Goal: Download file/media

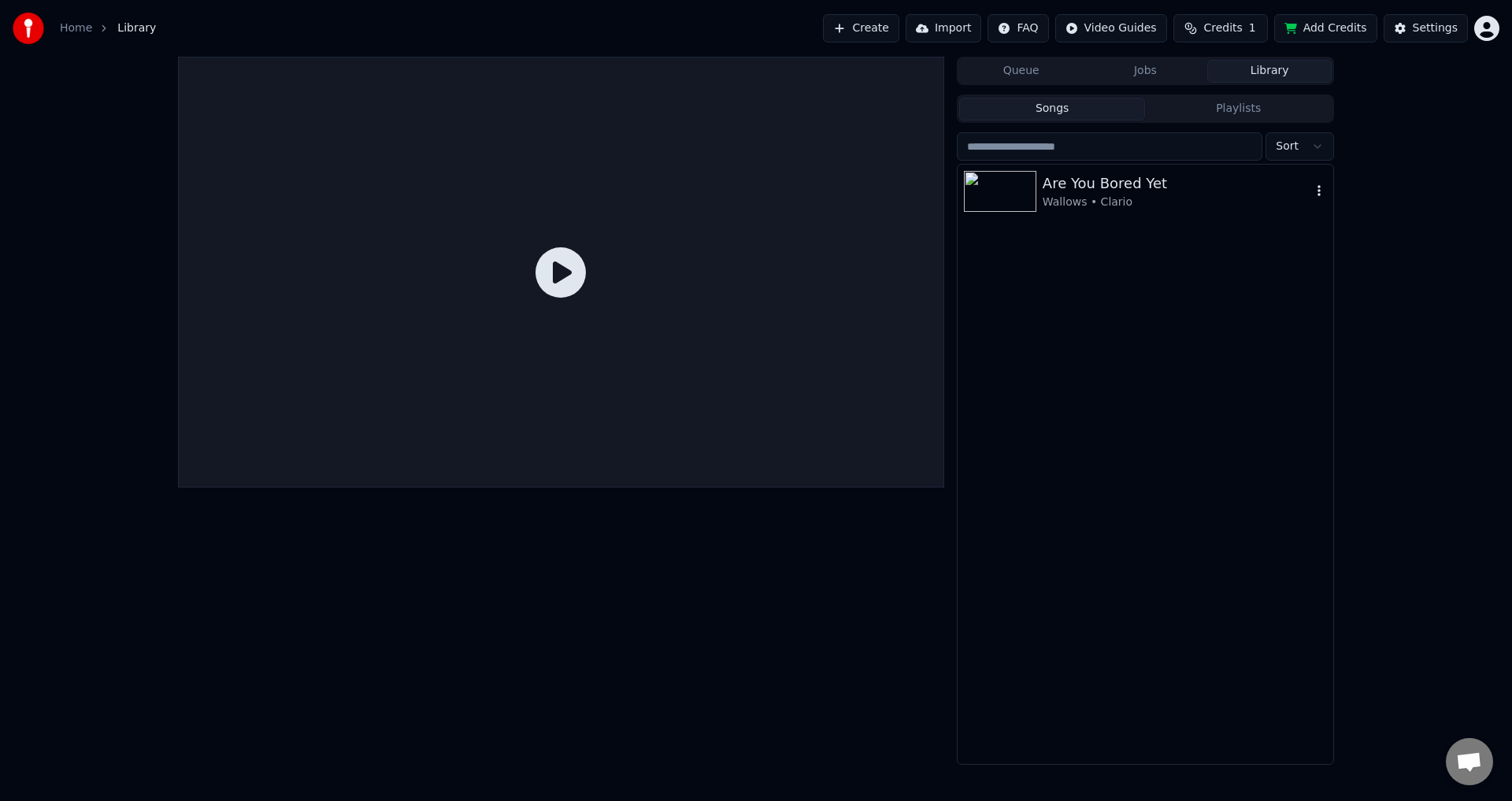
click at [1137, 198] on div "Wallows • Clario" at bounding box center [1177, 202] width 269 height 16
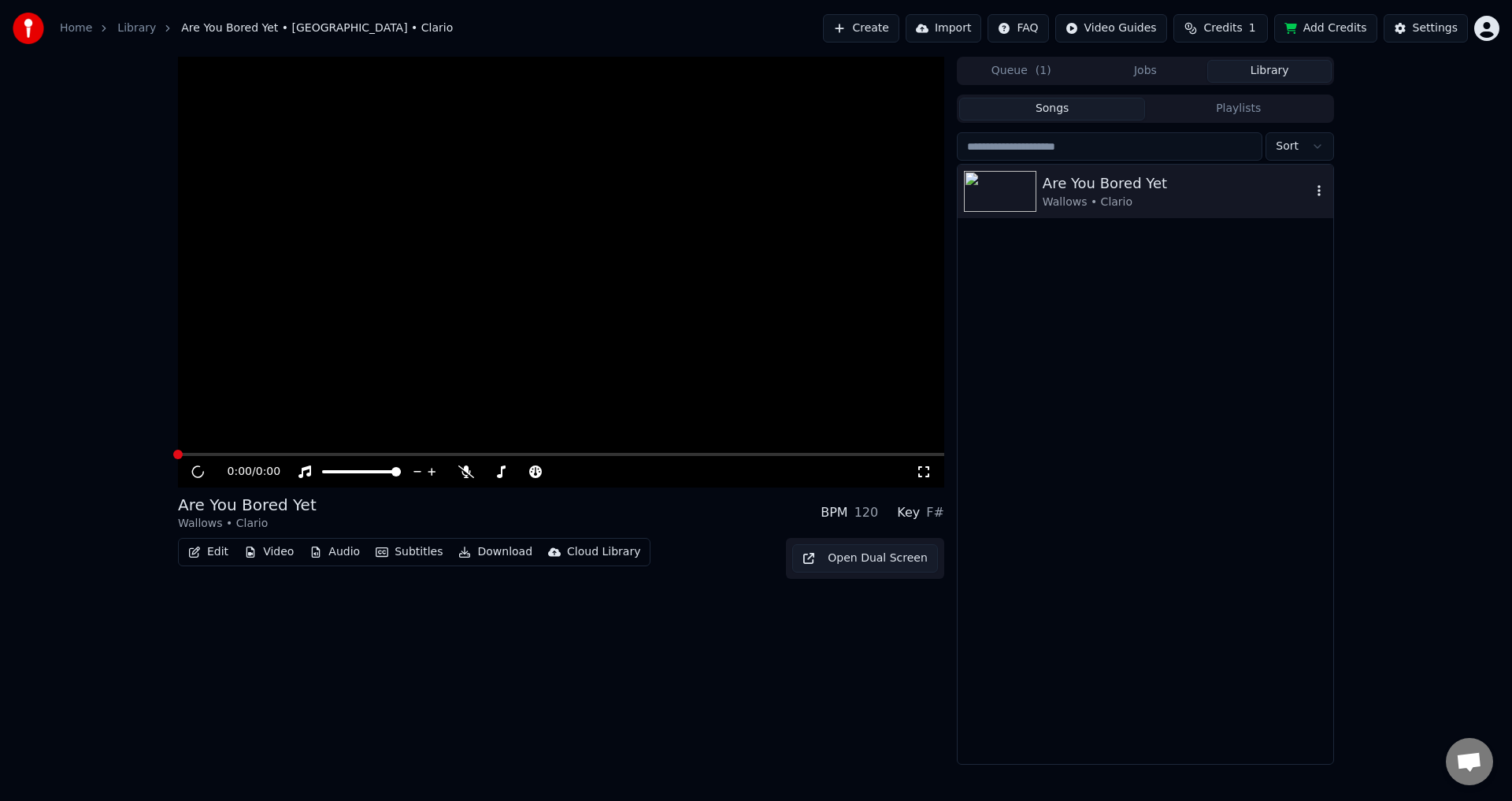
click at [1137, 198] on div "Wallows • Clario" at bounding box center [1177, 202] width 269 height 16
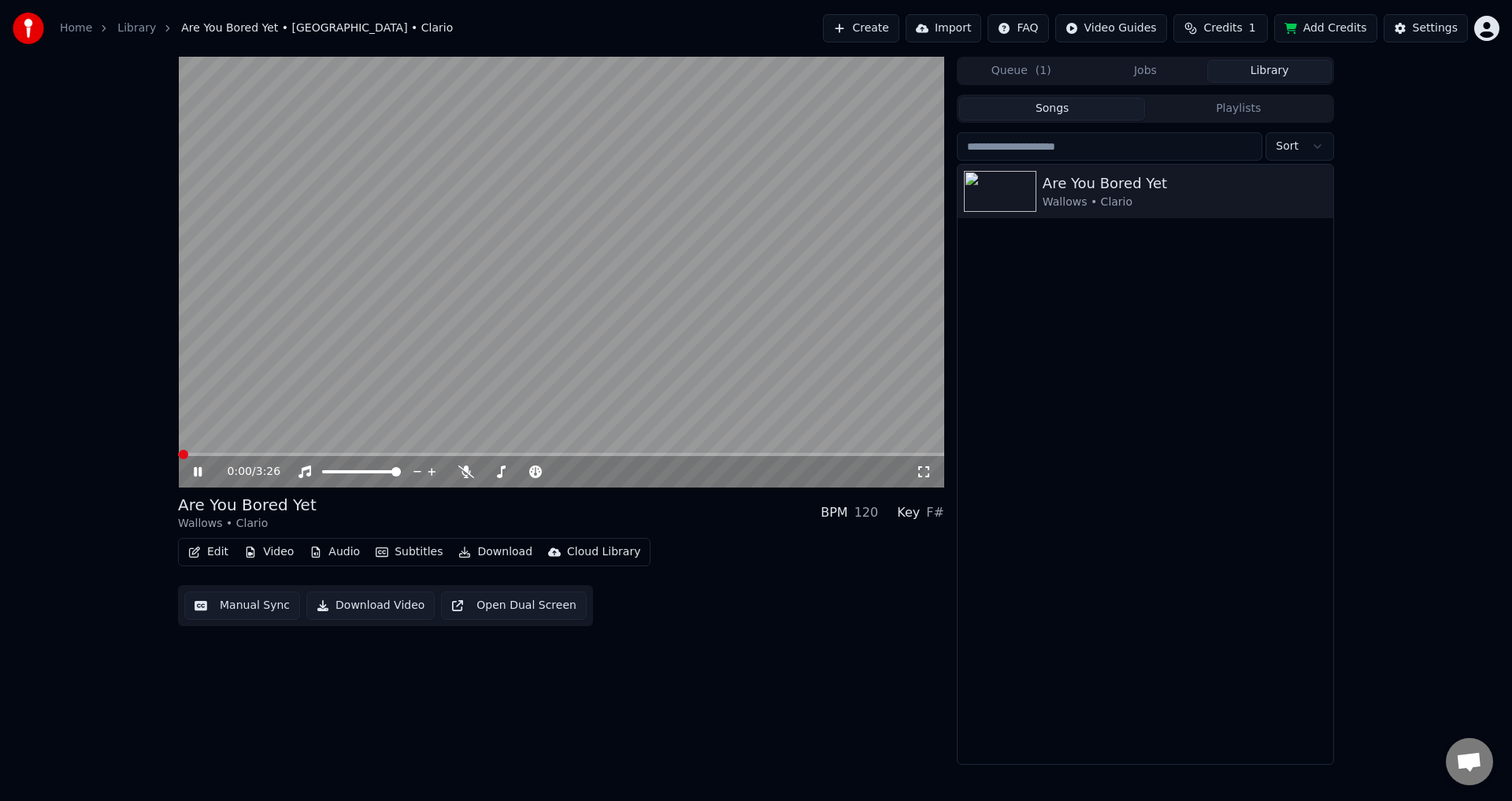
click at [415, 457] on div "0:00 / 3:26" at bounding box center [561, 471] width 766 height 32
click at [414, 454] on span at bounding box center [561, 455] width 766 height 3
click at [491, 315] on video at bounding box center [561, 272] width 766 height 431
click at [520, 343] on video at bounding box center [561, 272] width 766 height 431
click at [499, 477] on icon at bounding box center [501, 471] width 8 height 13
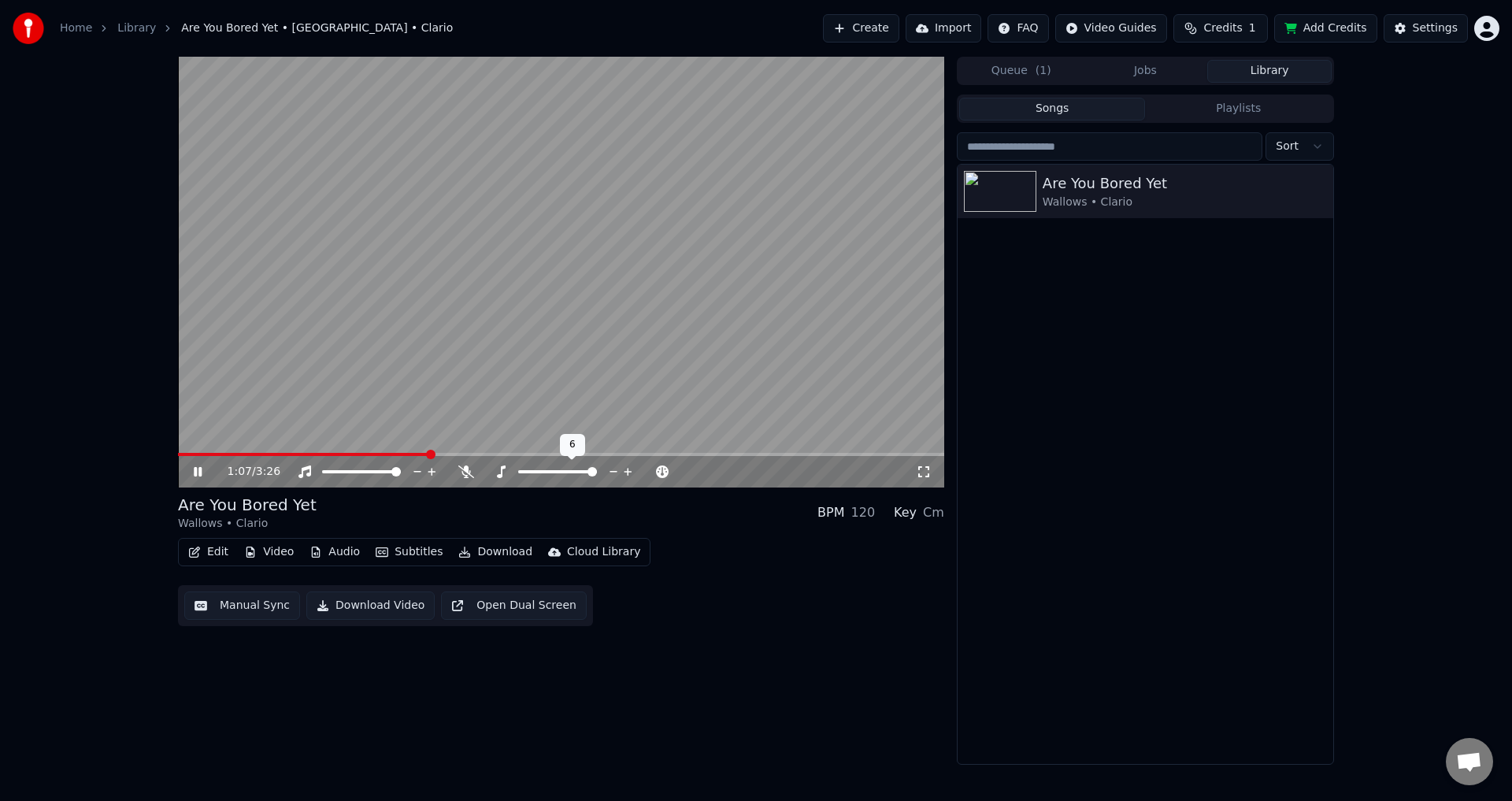
click at [597, 470] on span at bounding box center [592, 471] width 9 height 9
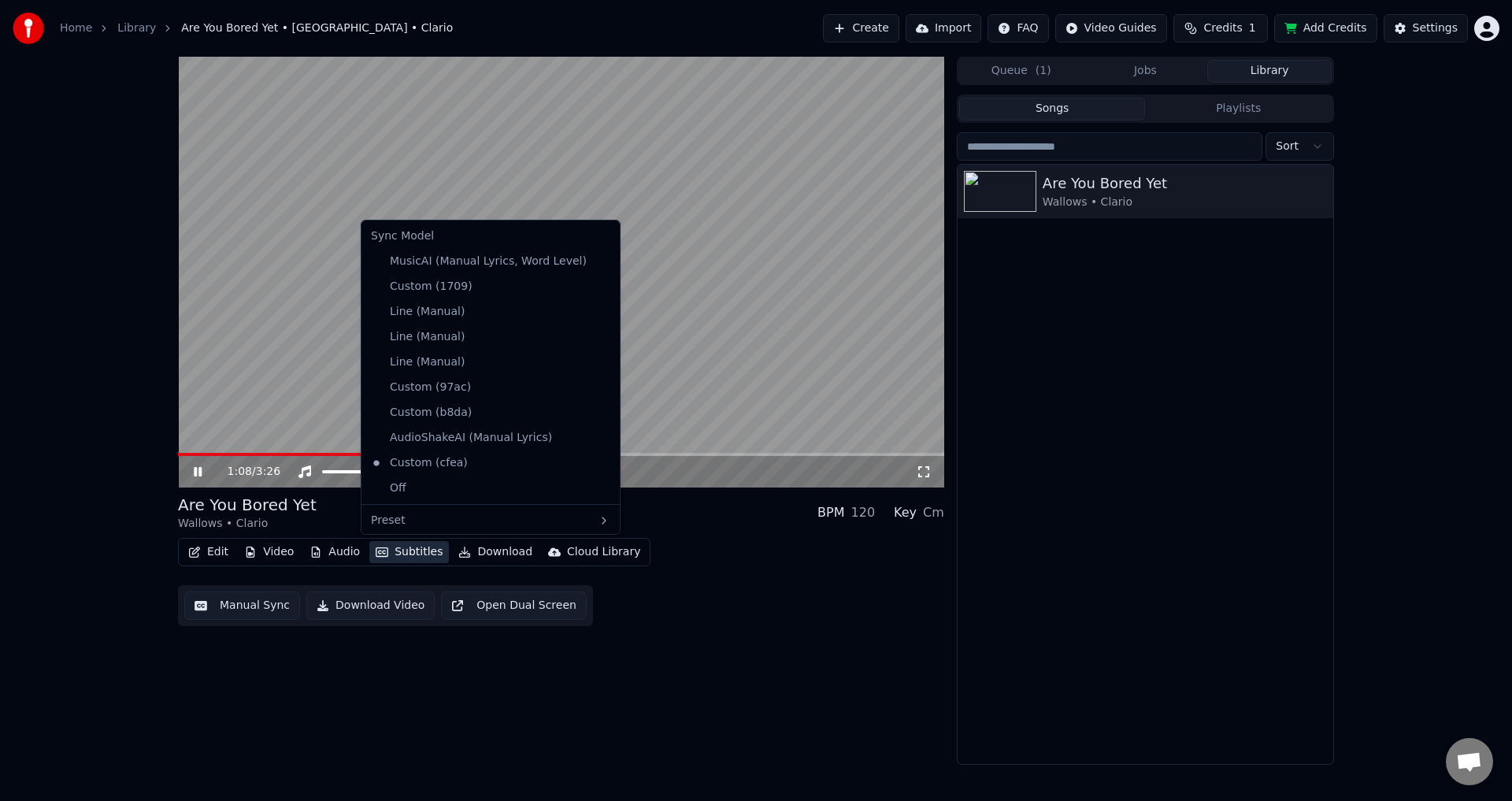
click at [396, 552] on button "Subtitles" at bounding box center [409, 552] width 79 height 22
click at [441, 273] on div "MusicAI (Manual Lyrics, Word Level)" at bounding box center [479, 261] width 229 height 25
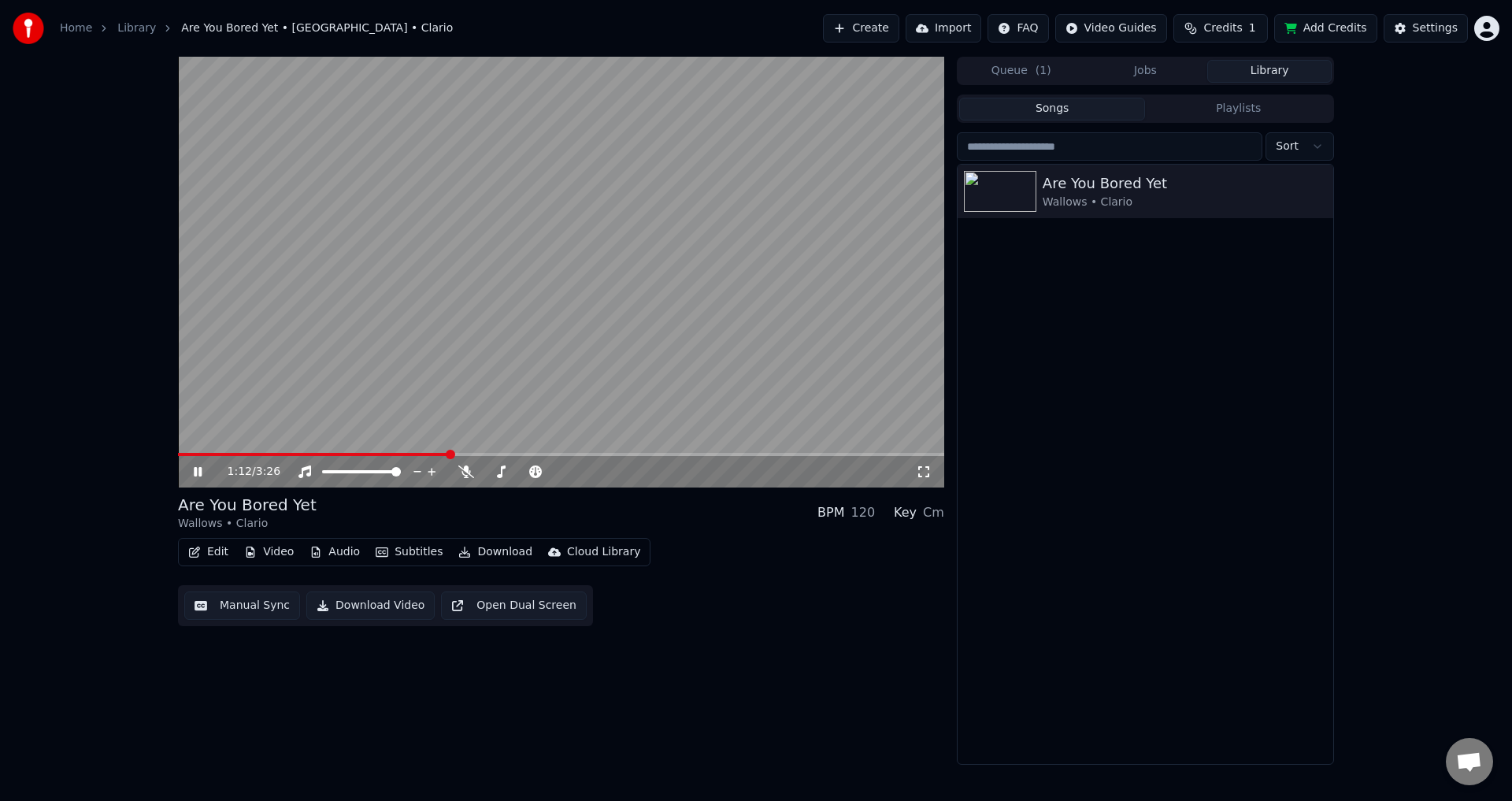
click at [693, 558] on div "Edit Video Audio Subtitles Download Cloud Library Manual Sync Download Video Op…" at bounding box center [561, 582] width 766 height 88
click at [461, 468] on icon at bounding box center [466, 471] width 16 height 13
click at [668, 641] on div "1:16 / 3:26 Are You Bored Yet Wallows • Clario BPM 120 Key Cm Edit Video Audio …" at bounding box center [561, 411] width 766 height 708
click at [554, 473] on span at bounding box center [537, 471] width 39 height 3
click at [685, 588] on div "Edit Video Audio Subtitles Download Cloud Library Manual Sync Download Video Op…" at bounding box center [561, 582] width 766 height 88
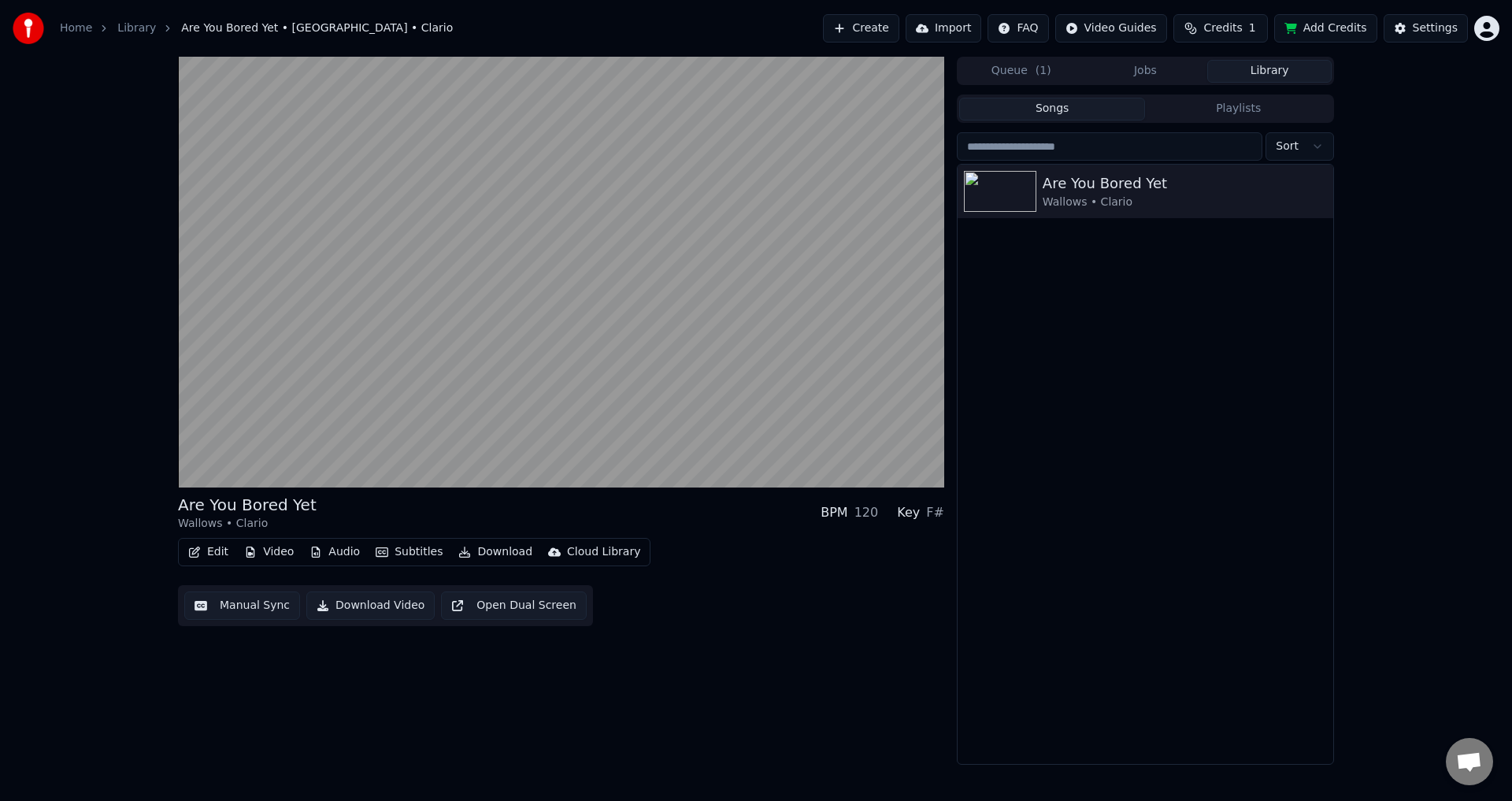
click at [394, 555] on button "Subtitles" at bounding box center [409, 552] width 79 height 22
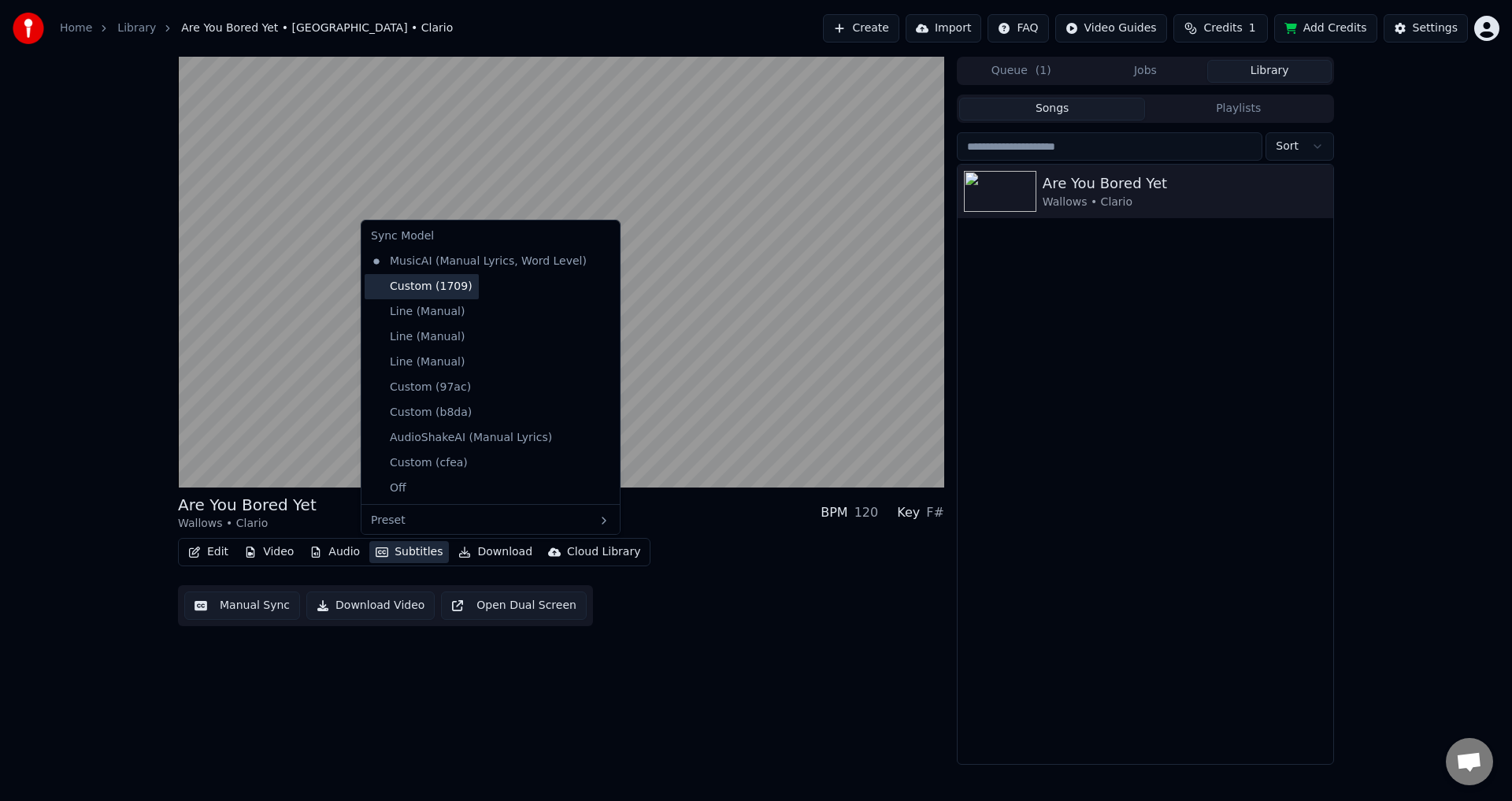
click at [455, 286] on div "Custom (1709)" at bounding box center [421, 286] width 114 height 25
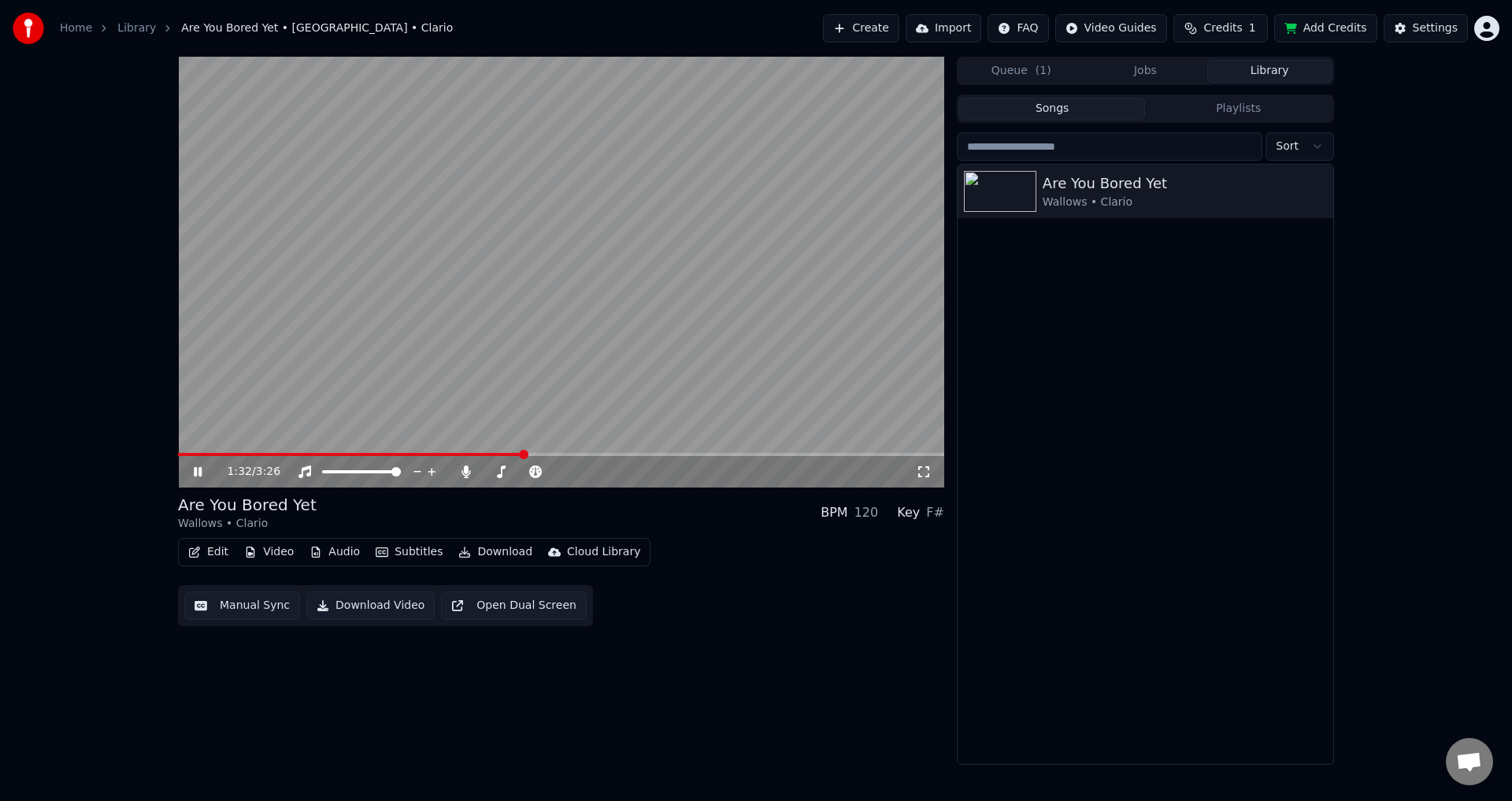
click at [389, 450] on video at bounding box center [561, 272] width 766 height 431
click at [388, 451] on video at bounding box center [561, 272] width 766 height 431
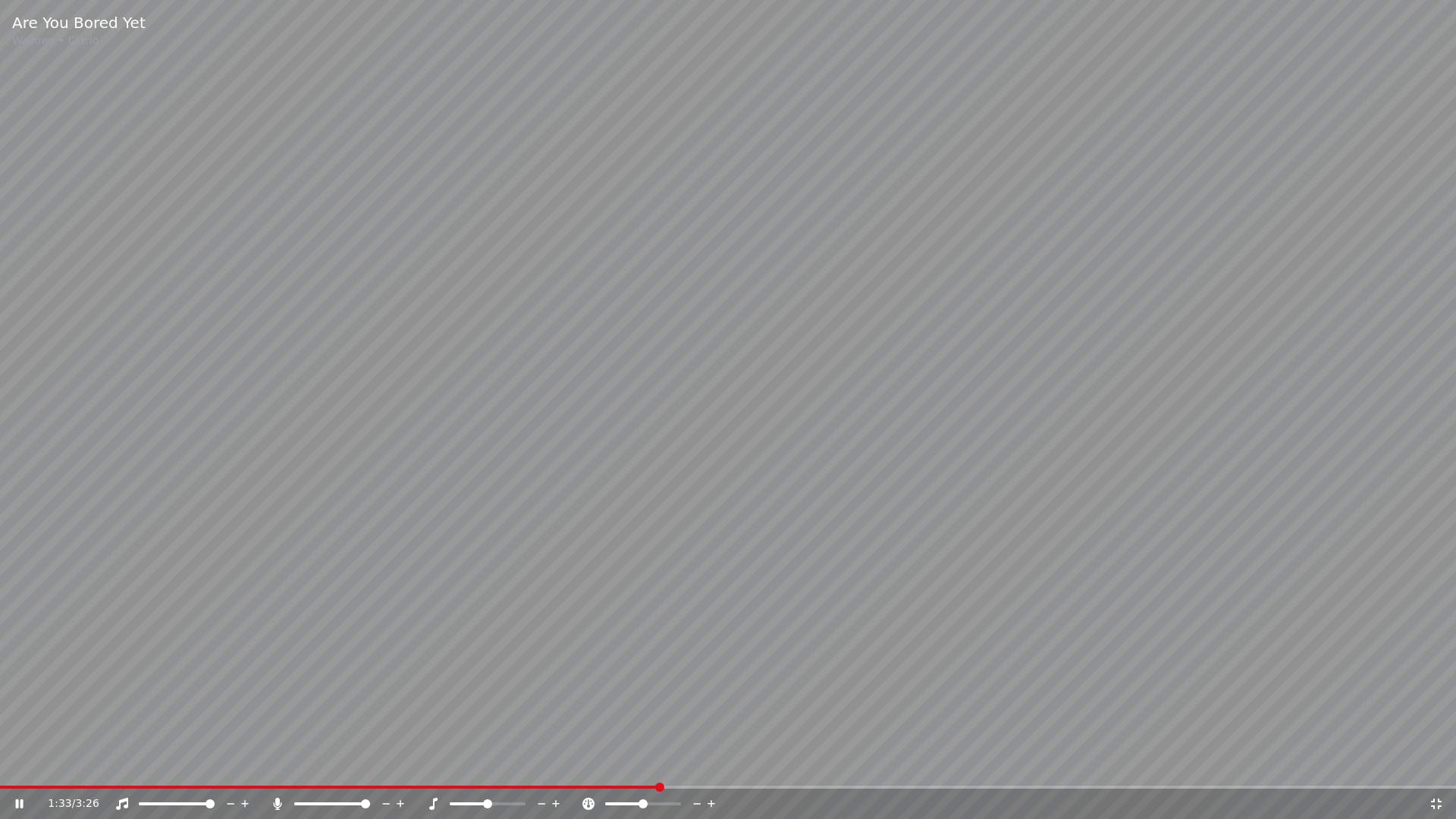
click at [374, 454] on video at bounding box center [728, 409] width 1456 height 819
click at [374, 771] on div "1:33 / 3:26" at bounding box center [728, 805] width 1456 height 31
click at [374, 771] on span at bounding box center [330, 788] width 661 height 3
click at [509, 514] on video at bounding box center [728, 409] width 1456 height 819
click at [1142, 412] on video at bounding box center [728, 409] width 1456 height 819
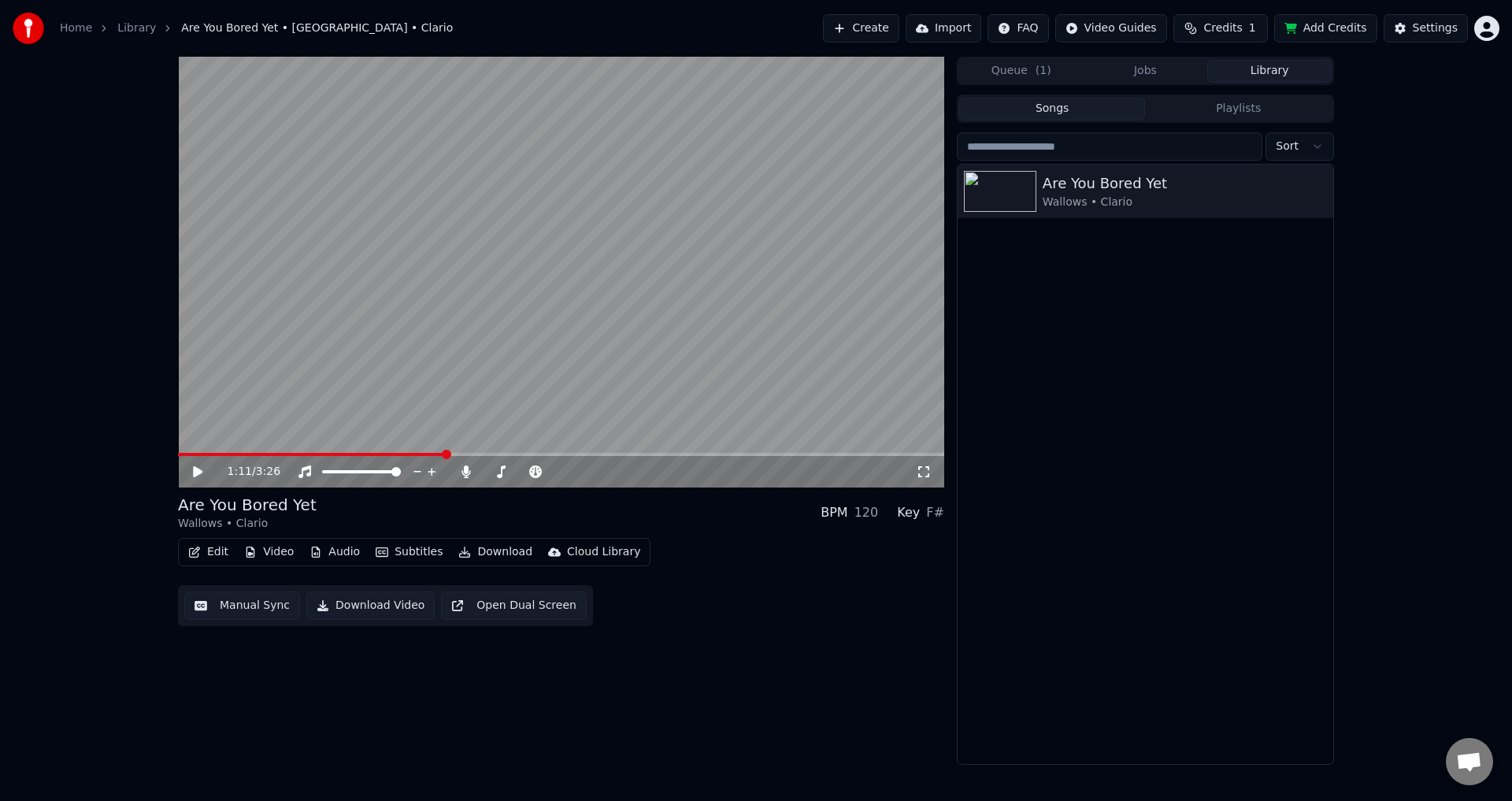
click at [654, 302] on video at bounding box center [561, 272] width 766 height 431
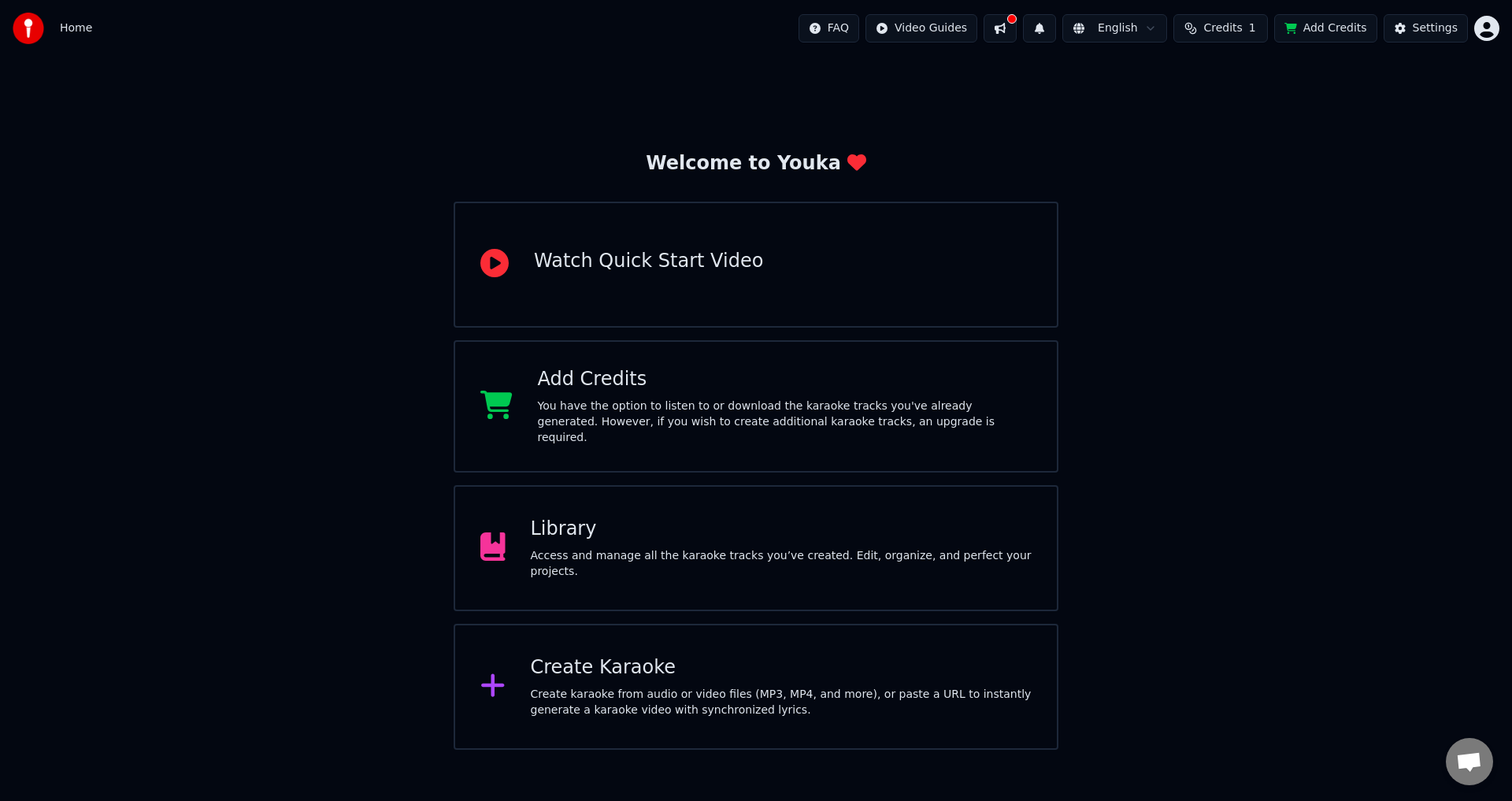
drag, startPoint x: 1371, startPoint y: 201, endPoint x: 1327, endPoint y: 209, distance: 44.7
click at [1371, 202] on div "Welcome to Youka Watch Quick Start Video Add Credits You have the option to lis…" at bounding box center [756, 403] width 1512 height 693
click at [1123, 11] on div "Home FAQ Video Guides English Credits 1 Add Credits Settings" at bounding box center [756, 28] width 1512 height 57
click at [1124, 24] on html "Home FAQ Video Guides English Credits 1 Add Credits Settings Welcome to Youka W…" at bounding box center [756, 375] width 1512 height 750
click at [1227, 196] on html "Home FAQ Video Guides English Credits 1 Add Credits Settings Welcome to Youka W…" at bounding box center [756, 375] width 1512 height 750
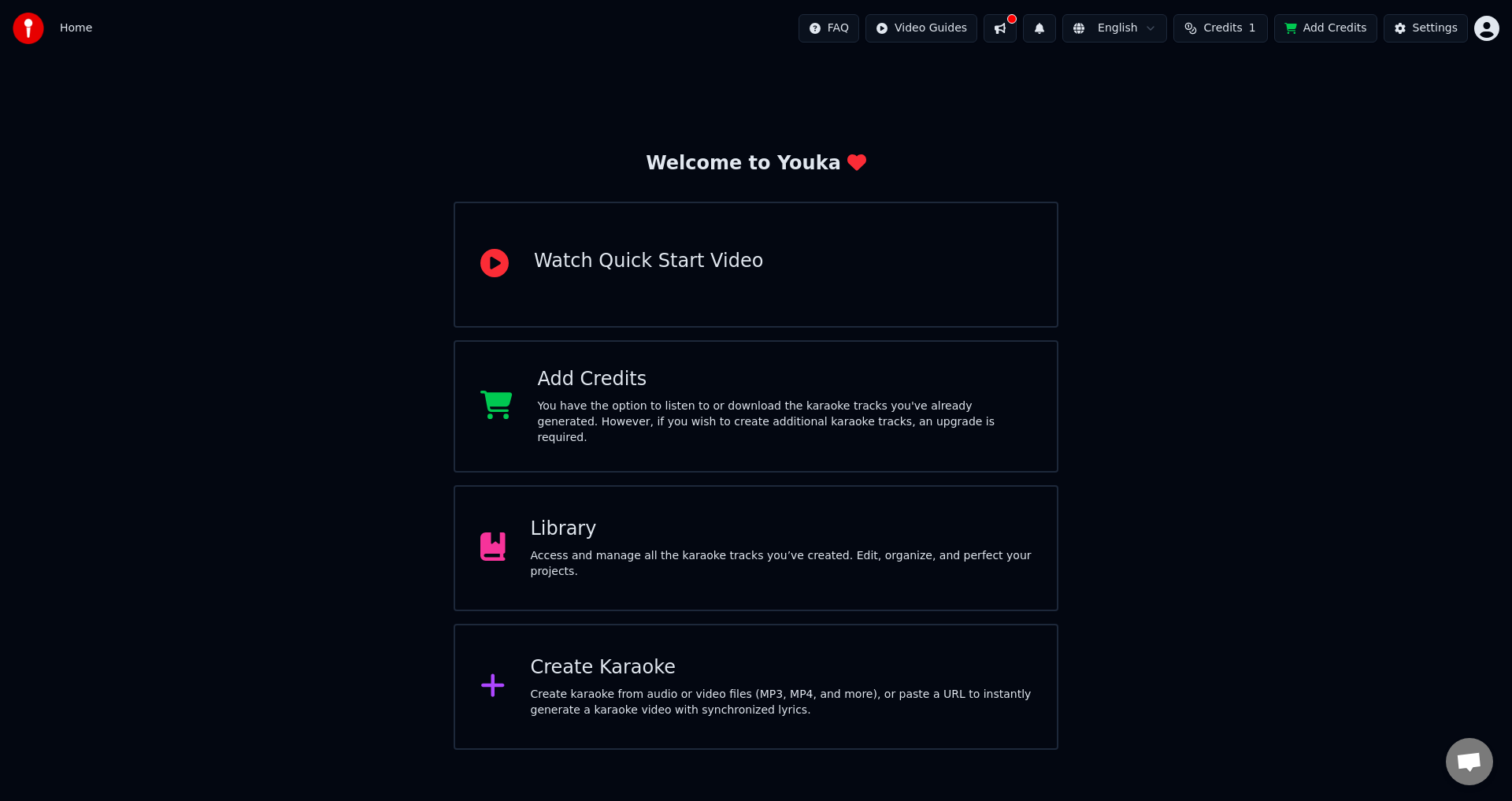
click at [582, 556] on div "Access and manage all the karaoke tracks you’ve created. Edit, organize, and pe…" at bounding box center [781, 564] width 501 height 32
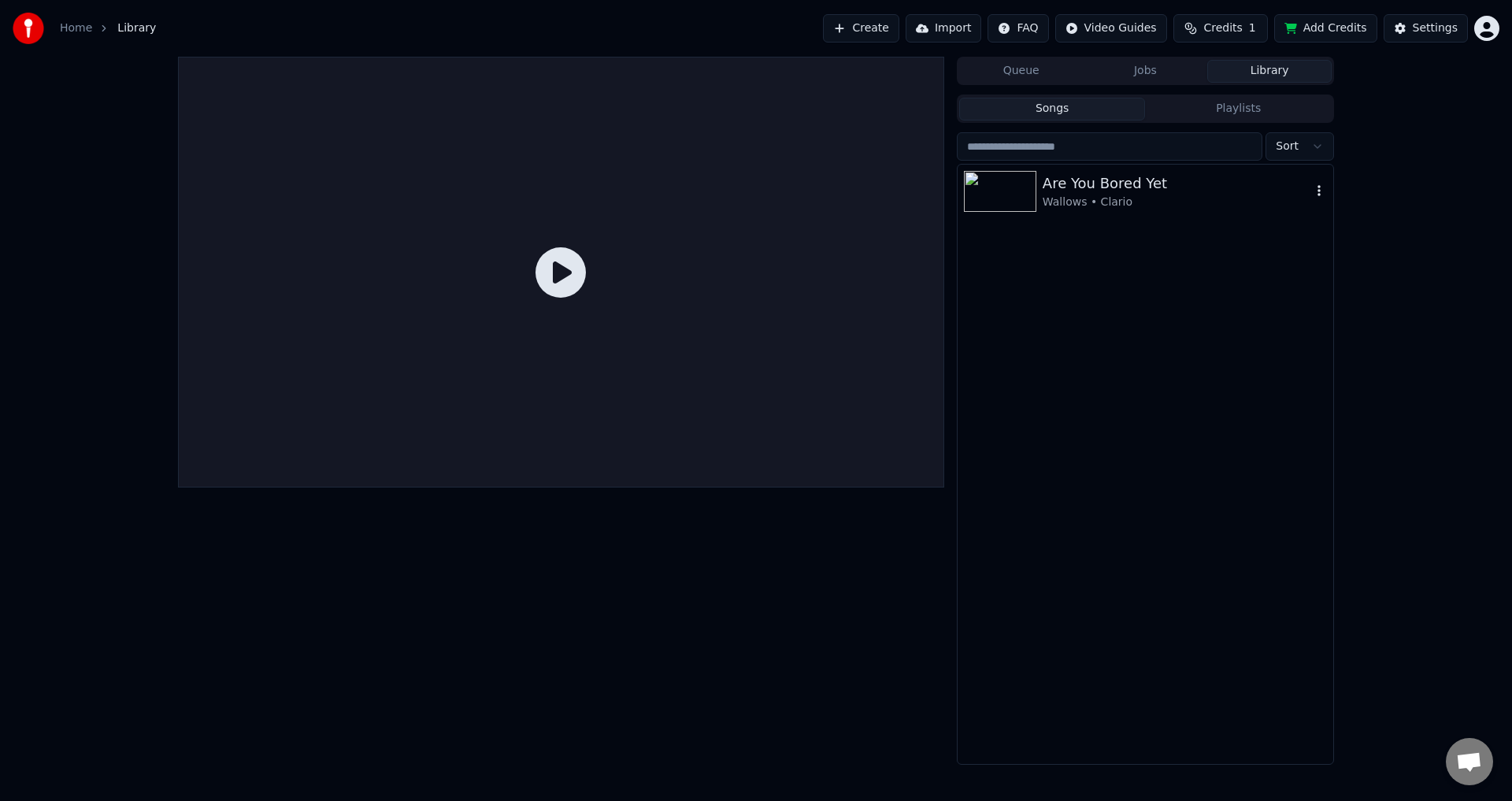
click at [1070, 211] on div "Are You Bored Yet Wallows • Clario" at bounding box center [1146, 191] width 375 height 53
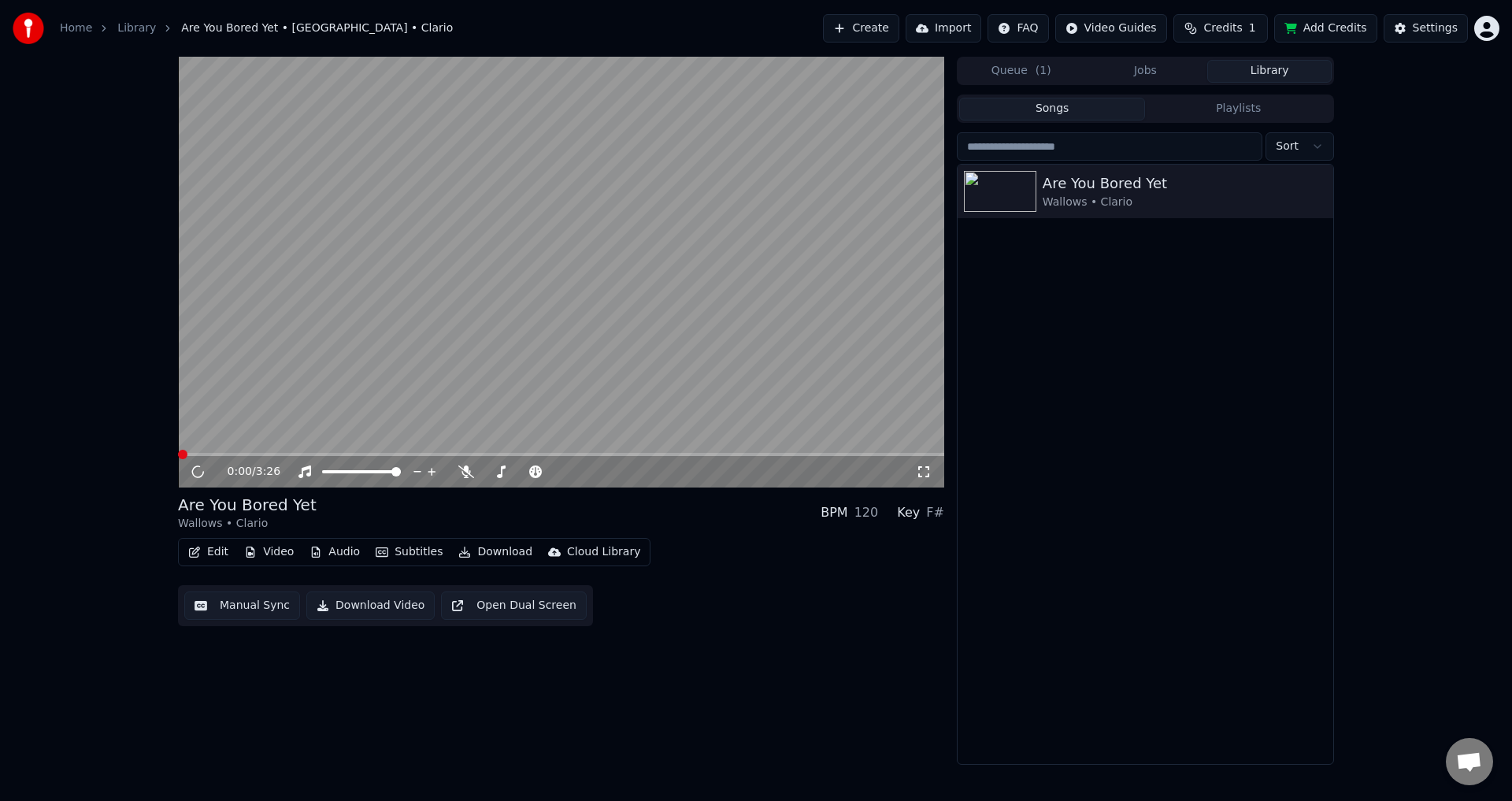
click at [715, 270] on video at bounding box center [561, 272] width 766 height 431
click at [189, 473] on div "0:02 / 3:26" at bounding box center [561, 471] width 753 height 16
click at [189, 472] on div "0:02 / 3:26" at bounding box center [561, 471] width 753 height 16
click at [194, 472] on icon at bounding box center [209, 471] width 37 height 13
click at [463, 555] on button "Download" at bounding box center [496, 552] width 87 height 22
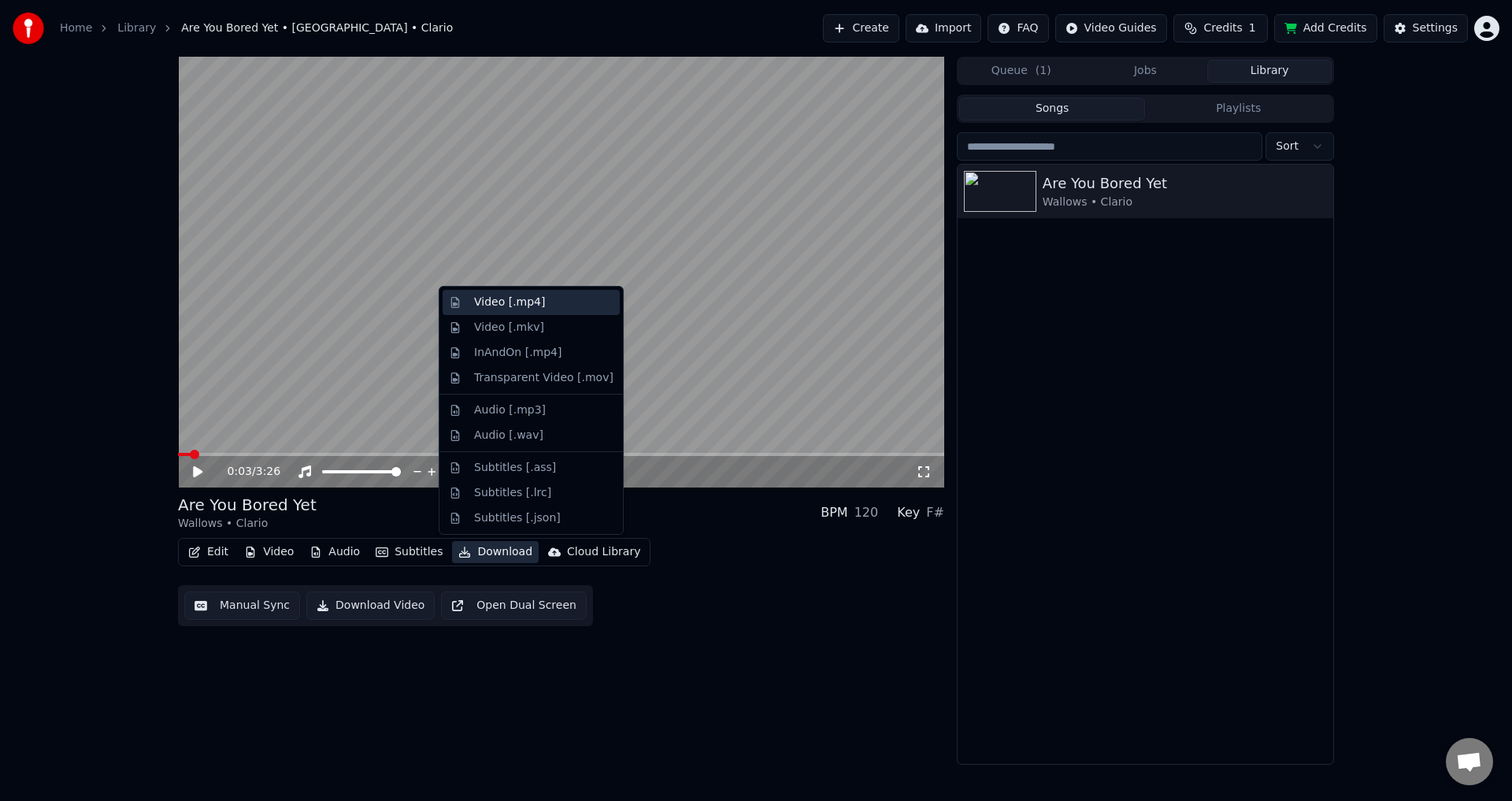
click at [508, 301] on div "Video [.mp4]" at bounding box center [509, 302] width 71 height 16
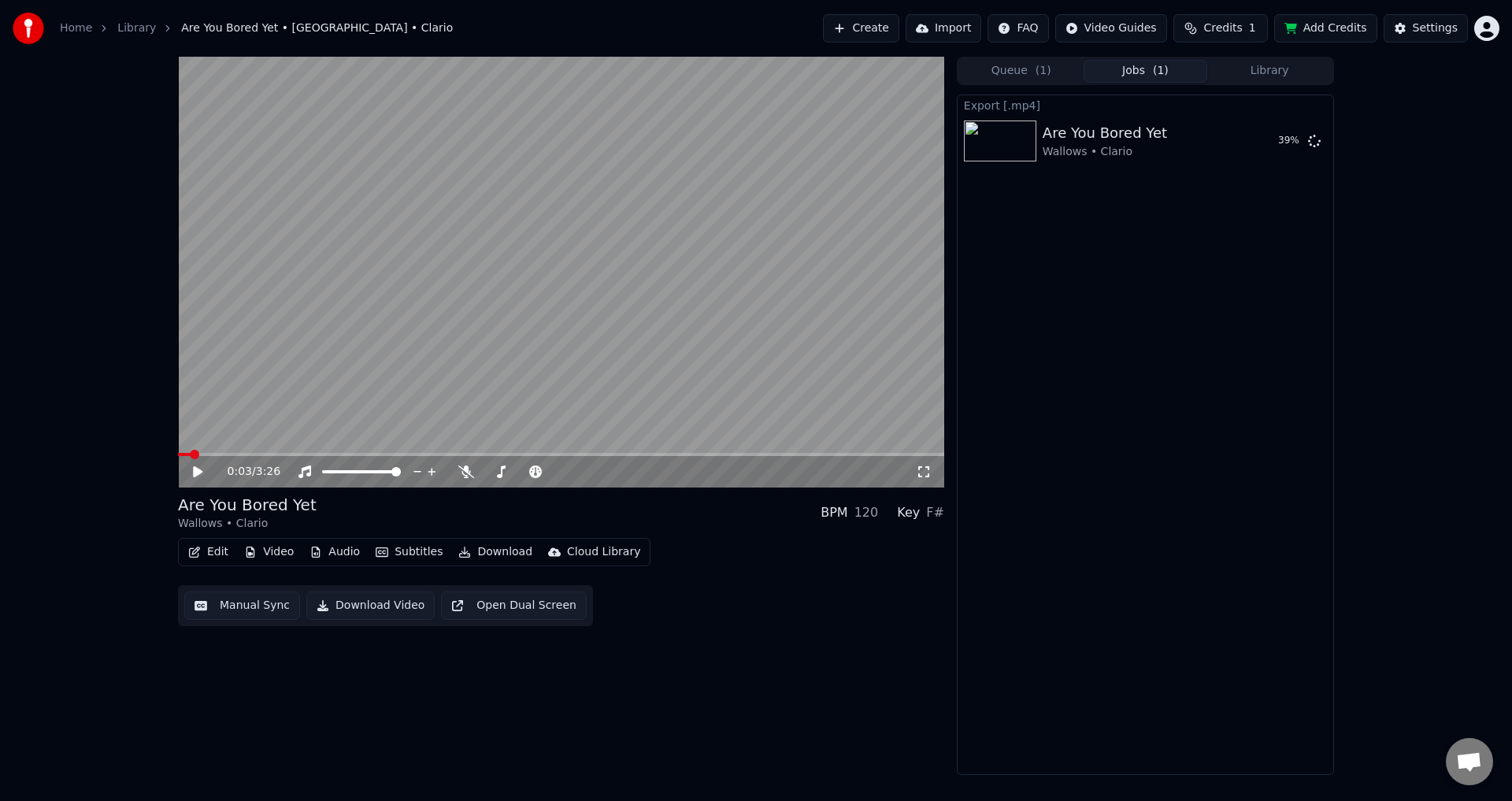
drag, startPoint x: 1199, startPoint y: 587, endPoint x: 1221, endPoint y: 455, distance: 133.8
click at [1199, 587] on div "Export [.mp4] Are You Bored Yet Wallows • Clario 39 %" at bounding box center [1146, 434] width 377 height 680
click at [1195, 441] on div "Export [.mp4] Are You Bored Yet Wallows • Clario 40 %" at bounding box center [1146, 434] width 377 height 680
click at [1272, 139] on button "Show" at bounding box center [1273, 141] width 57 height 28
click at [1444, 27] on div "Settings" at bounding box center [1435, 28] width 45 height 16
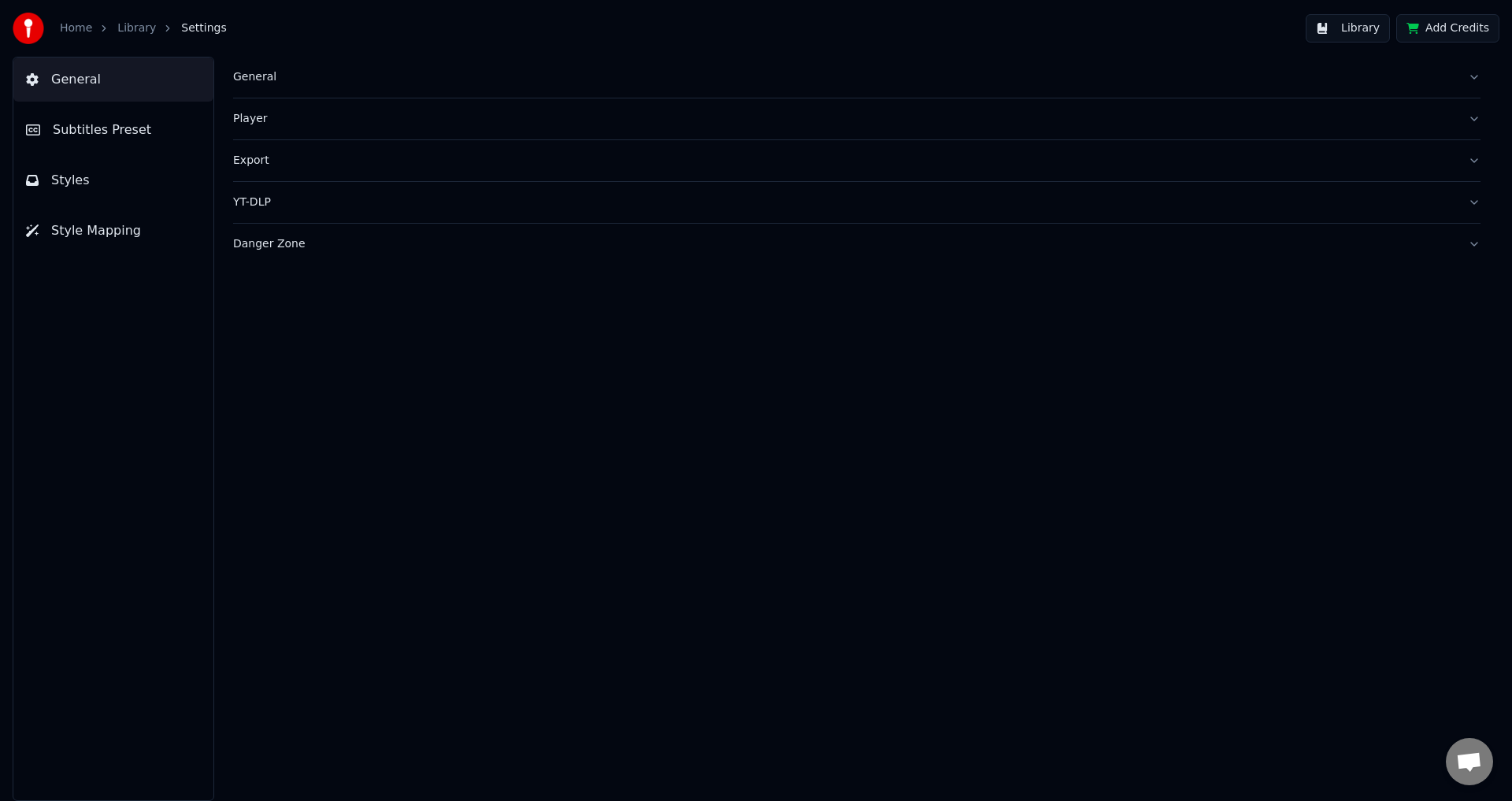
click at [63, 35] on link "Home" at bounding box center [76, 28] width 33 height 16
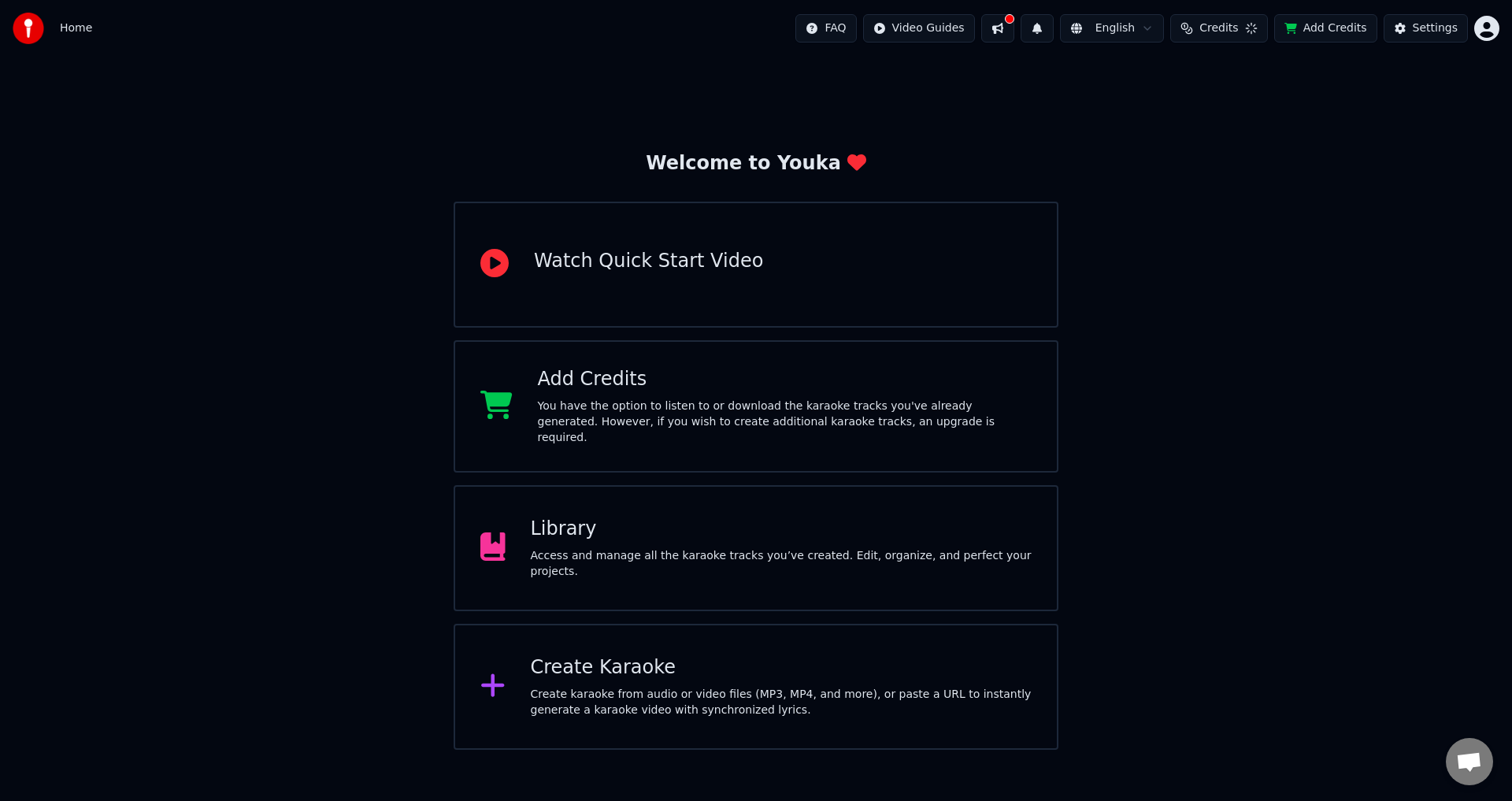
click at [68, 26] on span "Home" at bounding box center [76, 28] width 33 height 16
click at [1483, 35] on html "Home FAQ Video Guides English Credits 1 Add Credits Settings Welcome to Youka W…" at bounding box center [756, 375] width 1512 height 750
click at [1424, 154] on div "Sign Out" at bounding box center [1417, 166] width 181 height 25
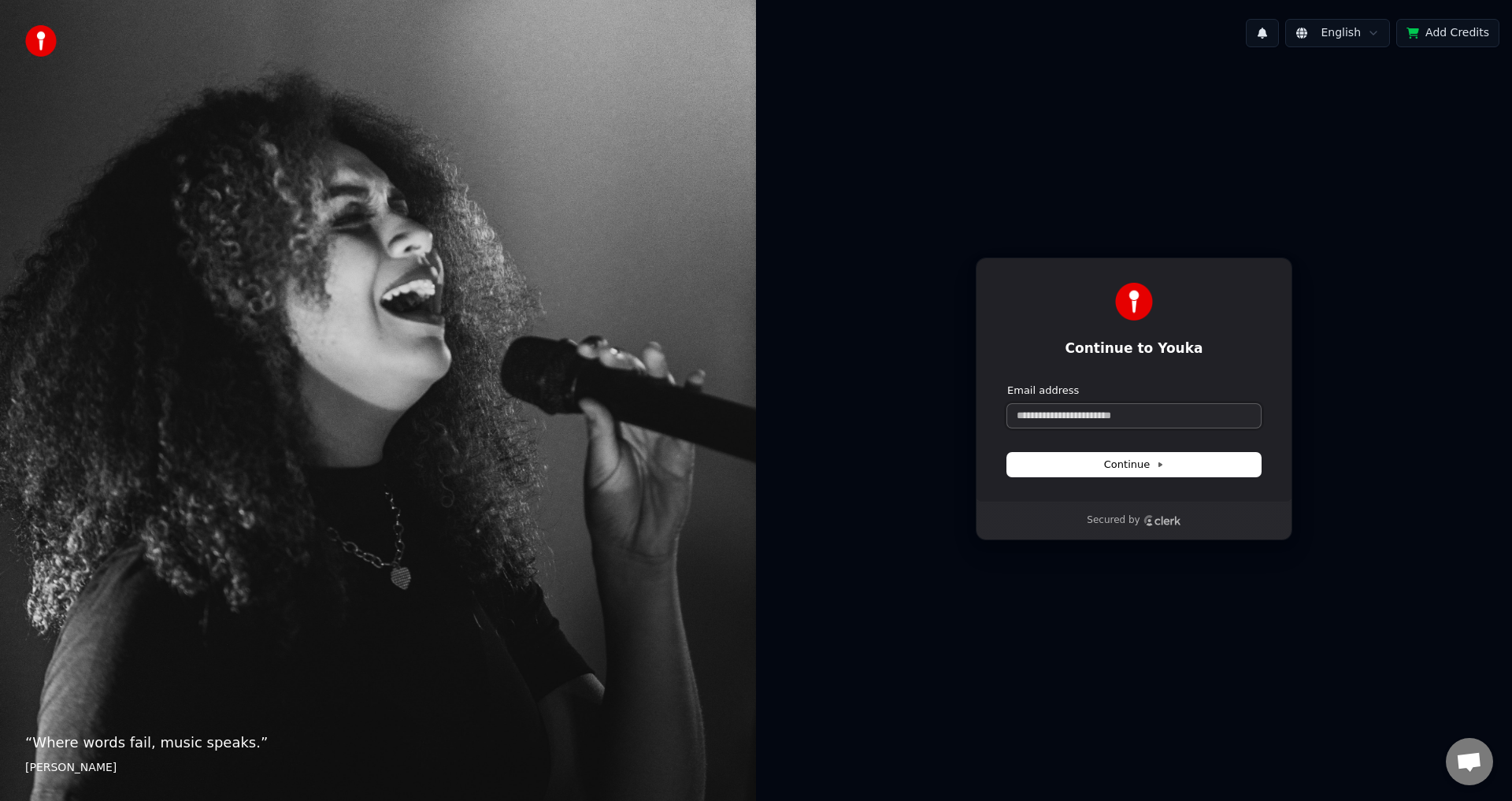
click at [1145, 421] on input "Email address" at bounding box center [1134, 416] width 254 height 23
type input "*"
click at [1156, 456] on button "Continue" at bounding box center [1134, 465] width 254 height 23
type input "**********"
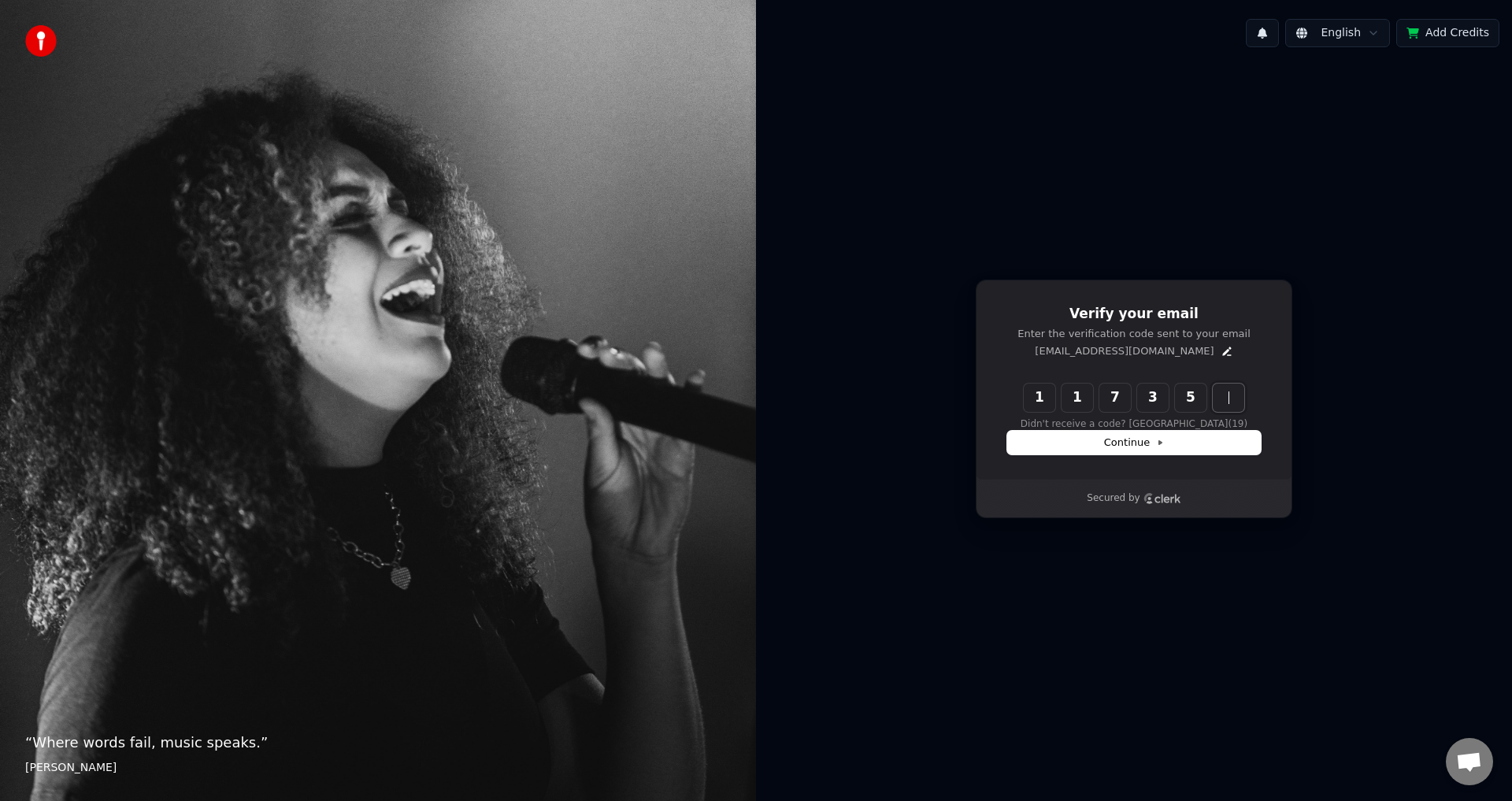
type input "******"
